Goal: Navigation & Orientation: Find specific page/section

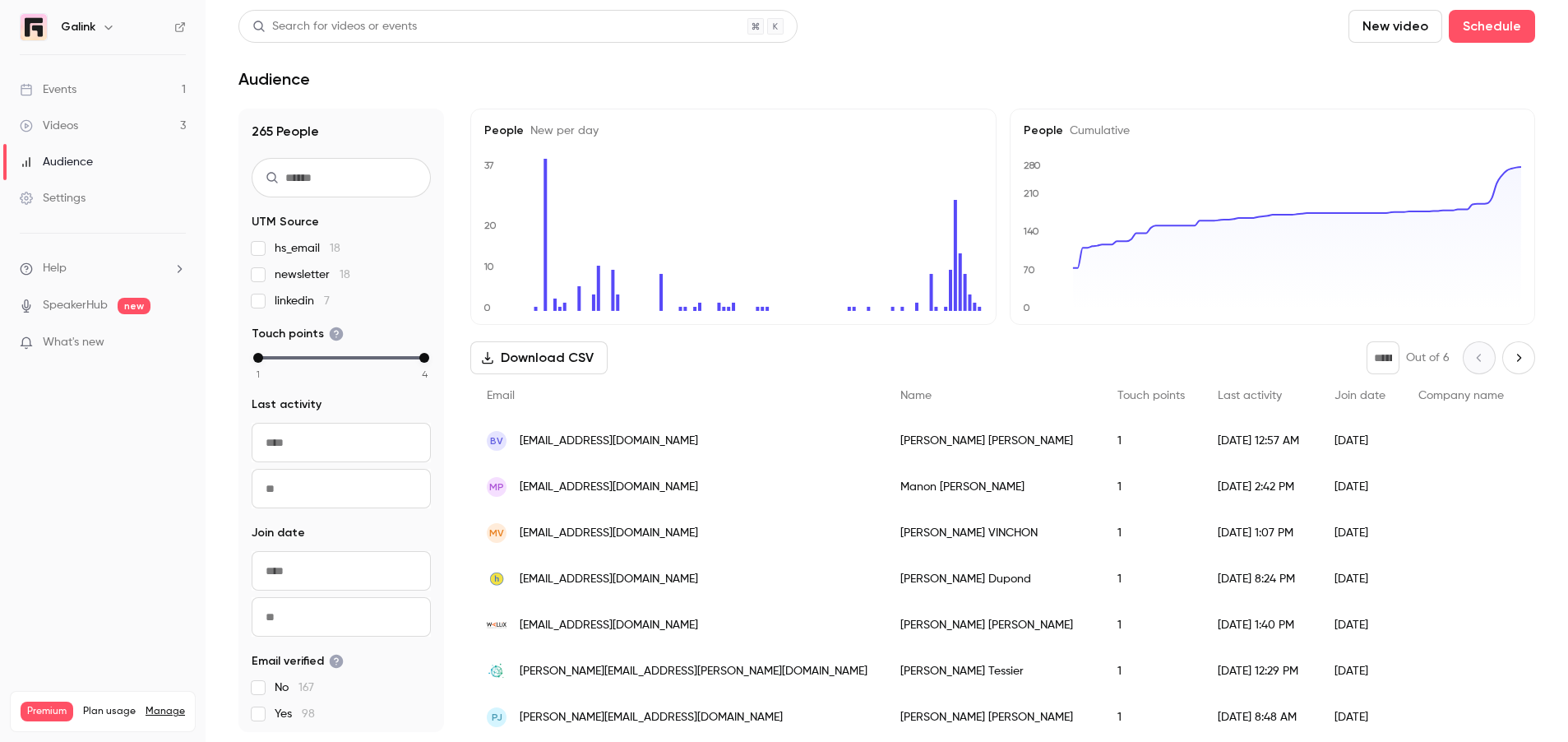
click at [66, 87] on div "Events" at bounding box center [47, 89] width 57 height 16
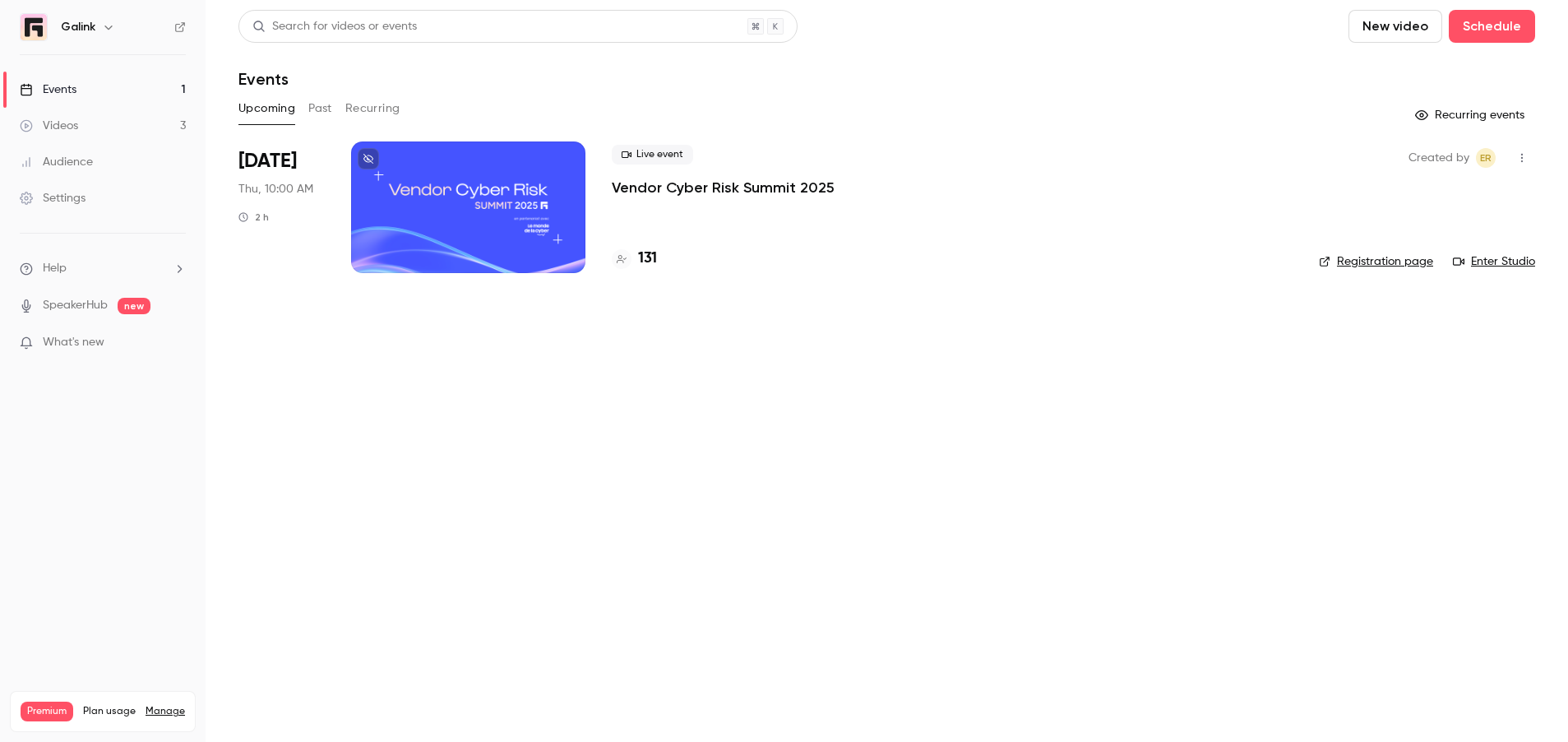
click at [656, 195] on p "Vendor Cyber Risk Summit 2025" at bounding box center [723, 187] width 223 height 19
